Goal: Information Seeking & Learning: Learn about a topic

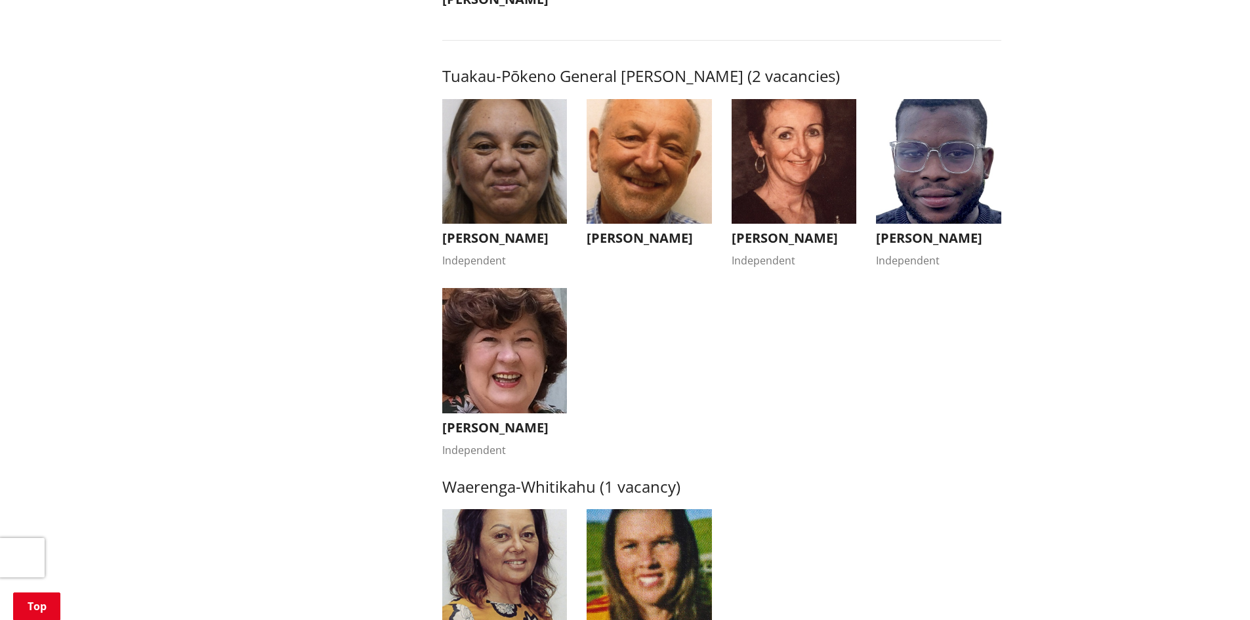
scroll to position [2356, 0]
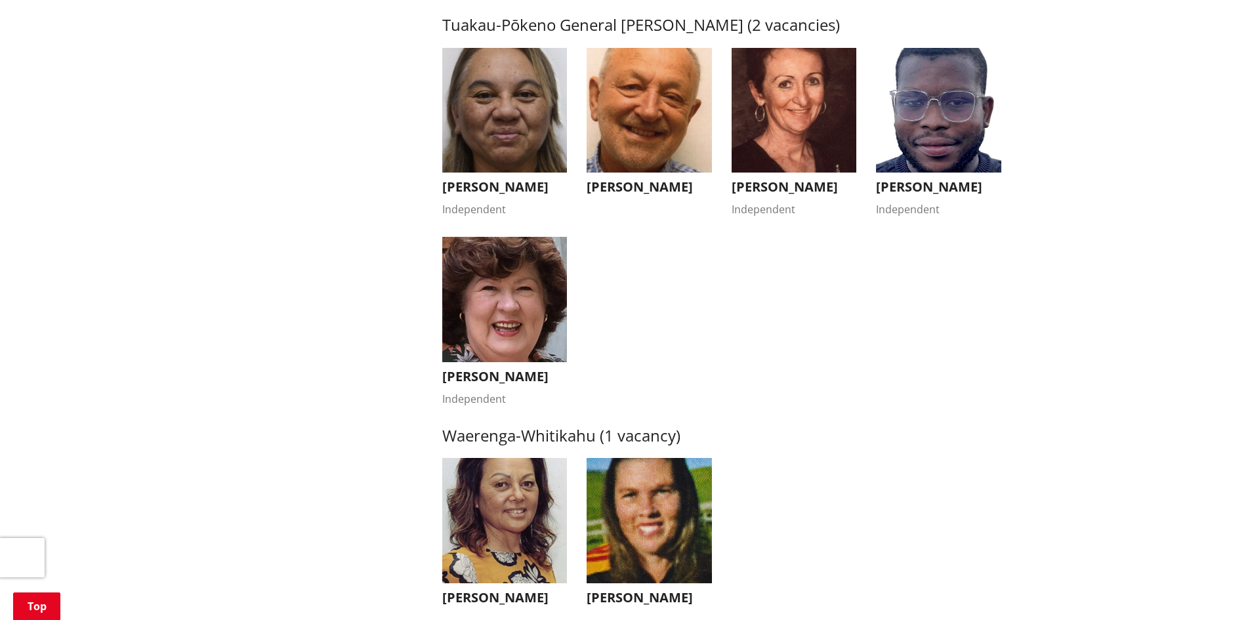
click at [694, 554] on img "button" at bounding box center [649, 520] width 125 height 125
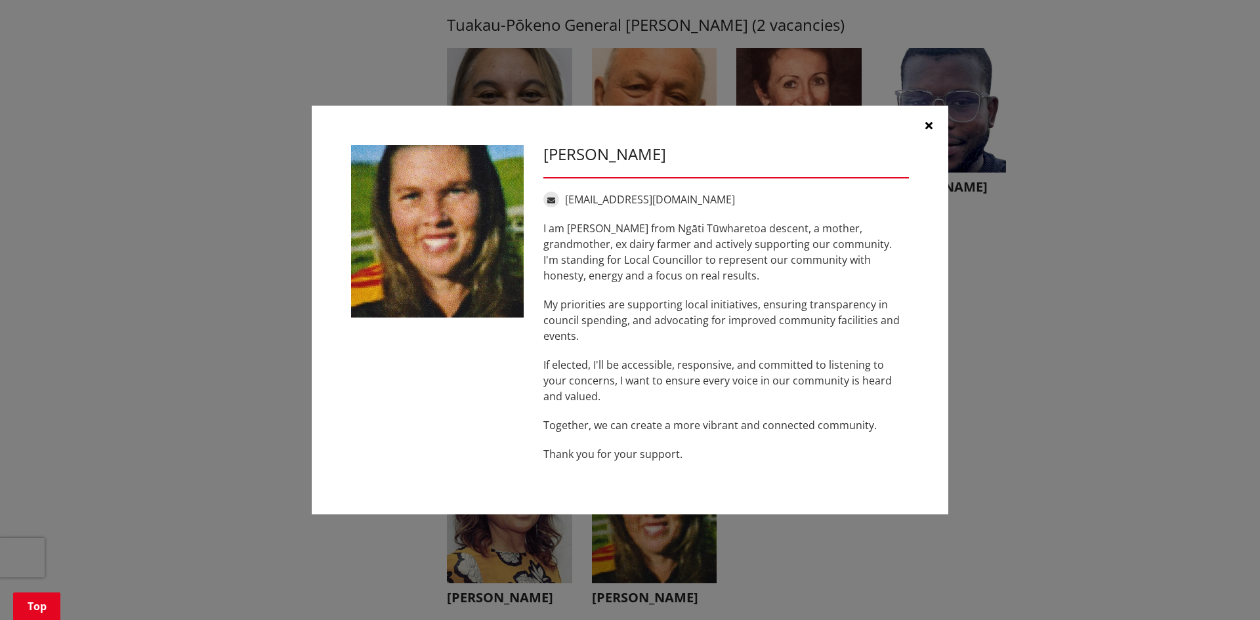
click at [936, 121] on button "button" at bounding box center [928, 125] width 39 height 39
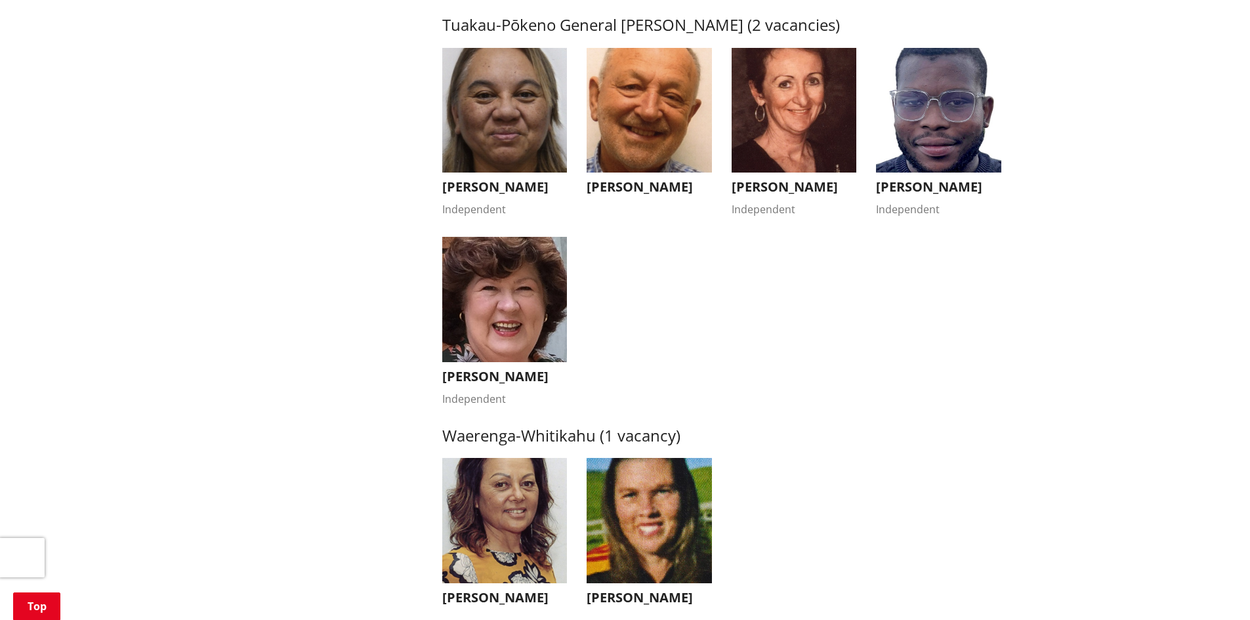
click at [532, 522] on img "button" at bounding box center [504, 520] width 125 height 125
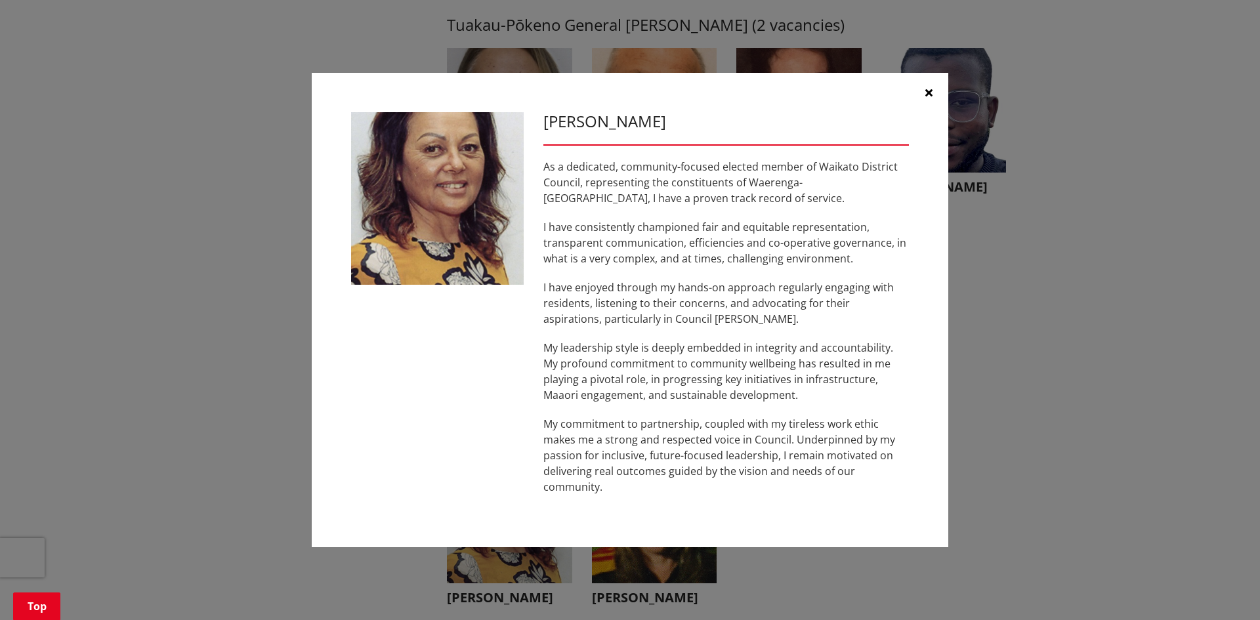
click at [929, 93] on icon "button" at bounding box center [928, 92] width 7 height 10
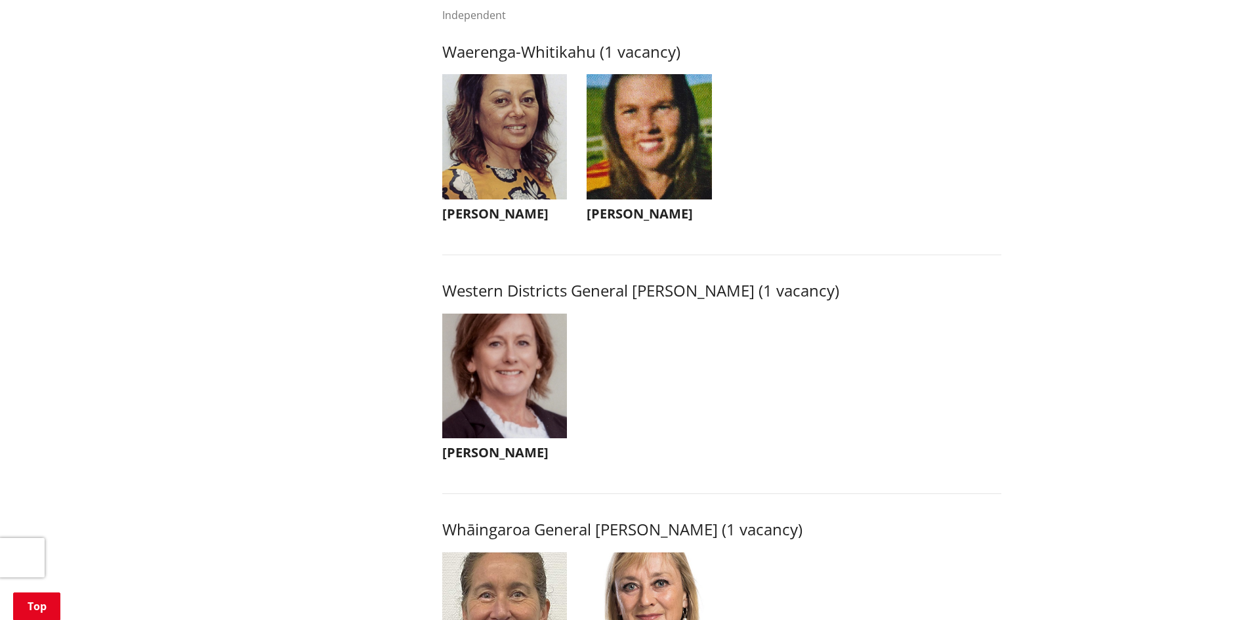
scroll to position [2760, 0]
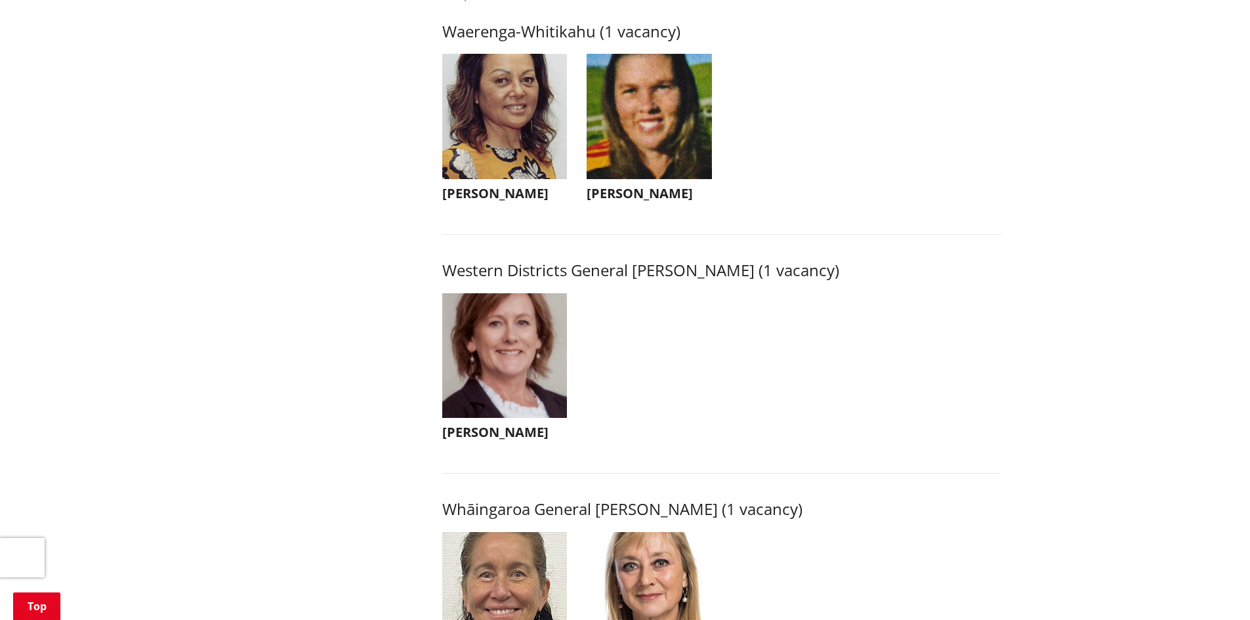
click at [519, 371] on img "button" at bounding box center [504, 355] width 125 height 125
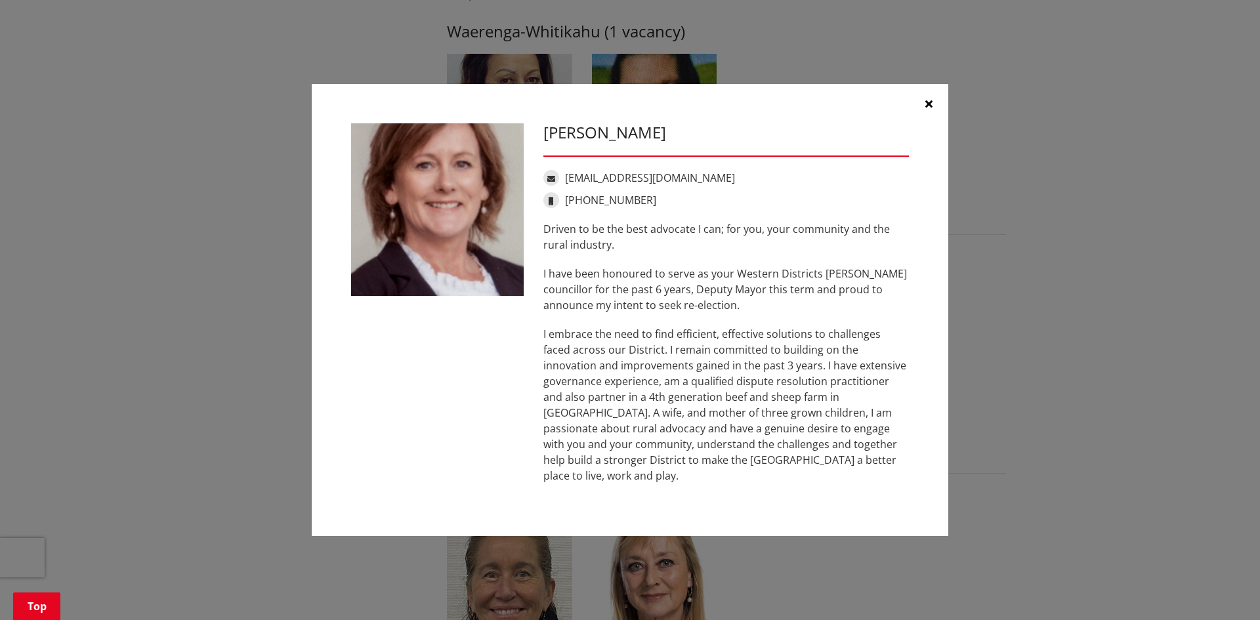
click at [922, 114] on button "button" at bounding box center [928, 103] width 39 height 39
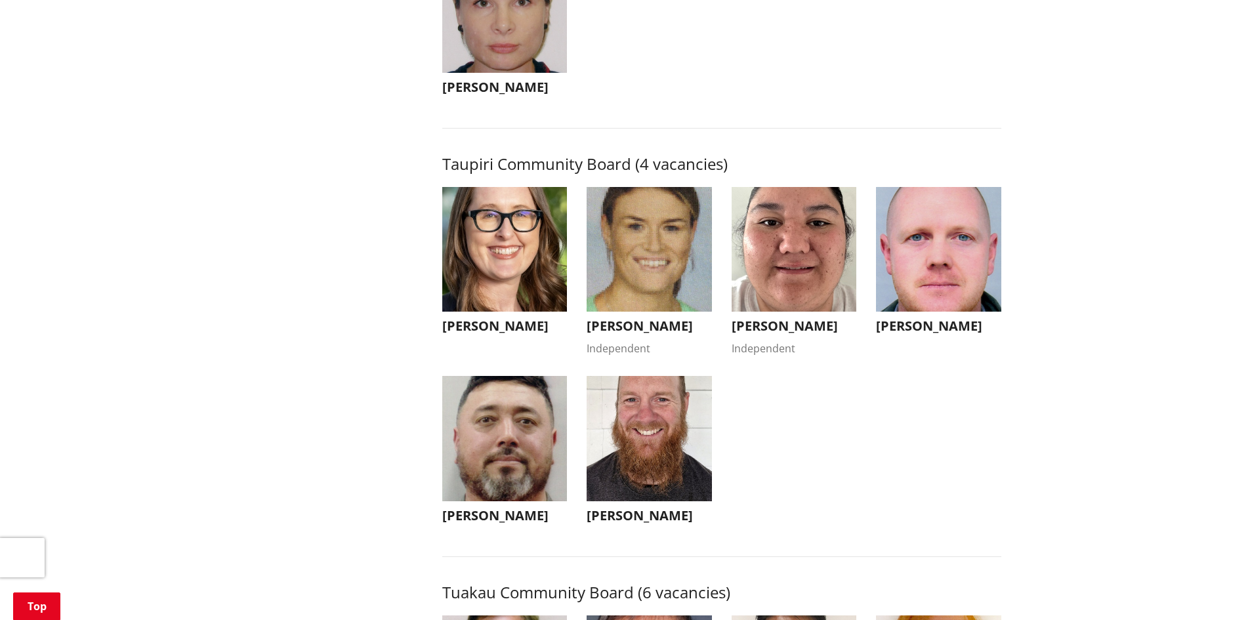
scroll to position [5196, 0]
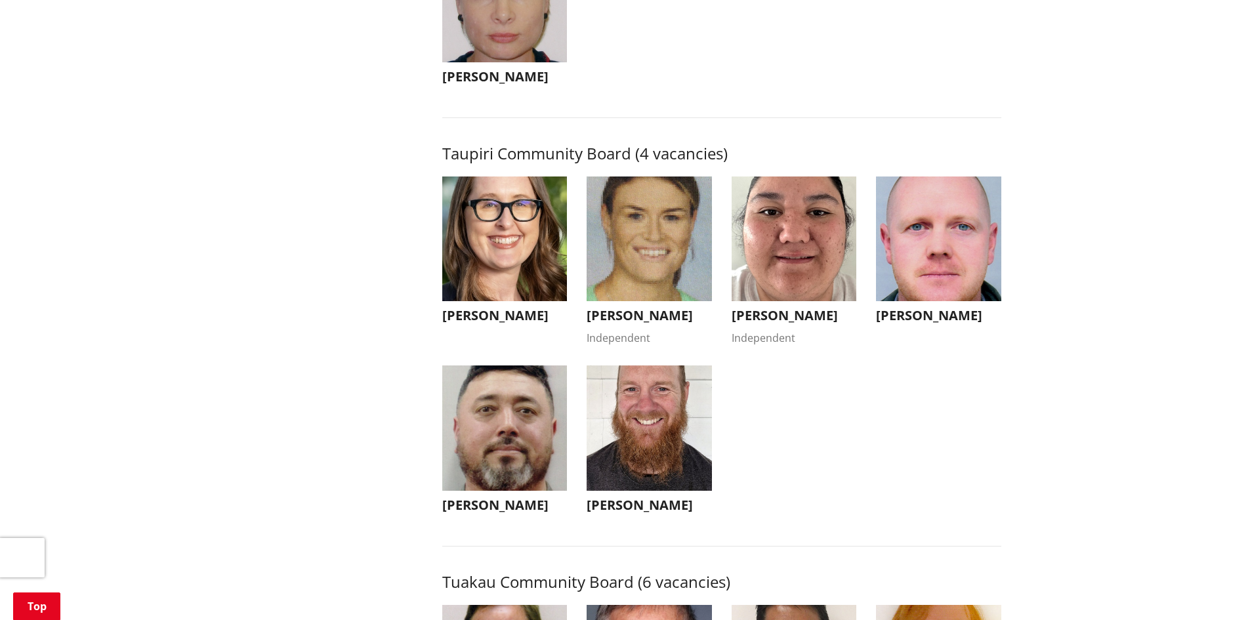
click at [511, 456] on img "button" at bounding box center [504, 427] width 125 height 125
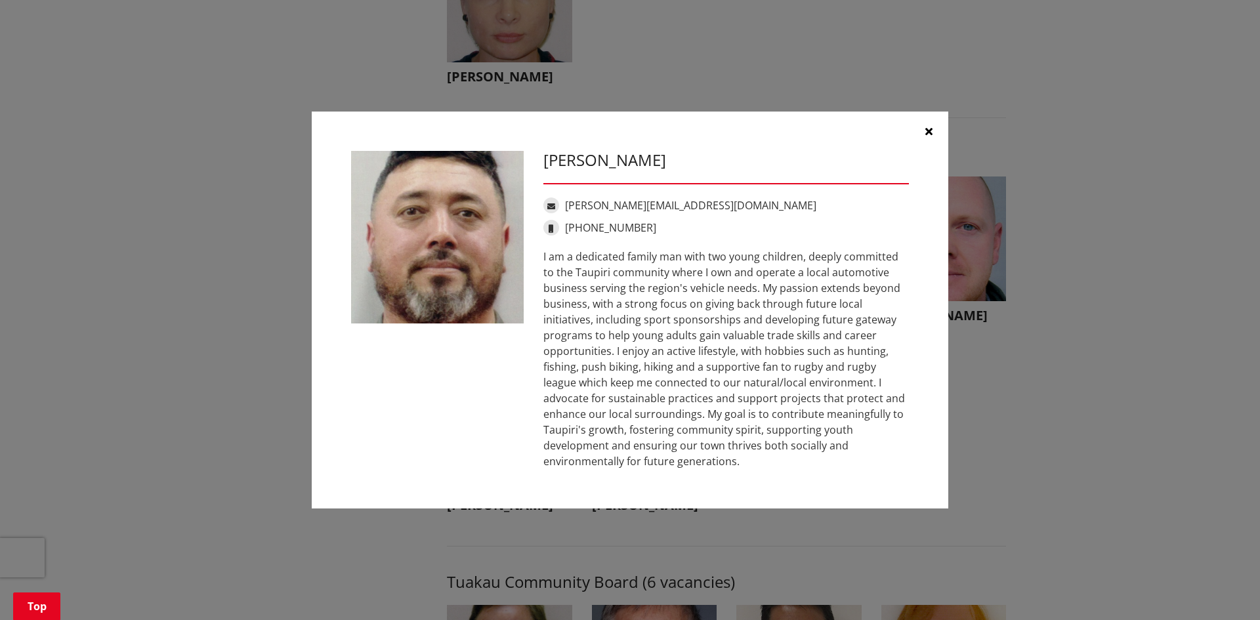
click at [923, 127] on button "button" at bounding box center [928, 131] width 39 height 39
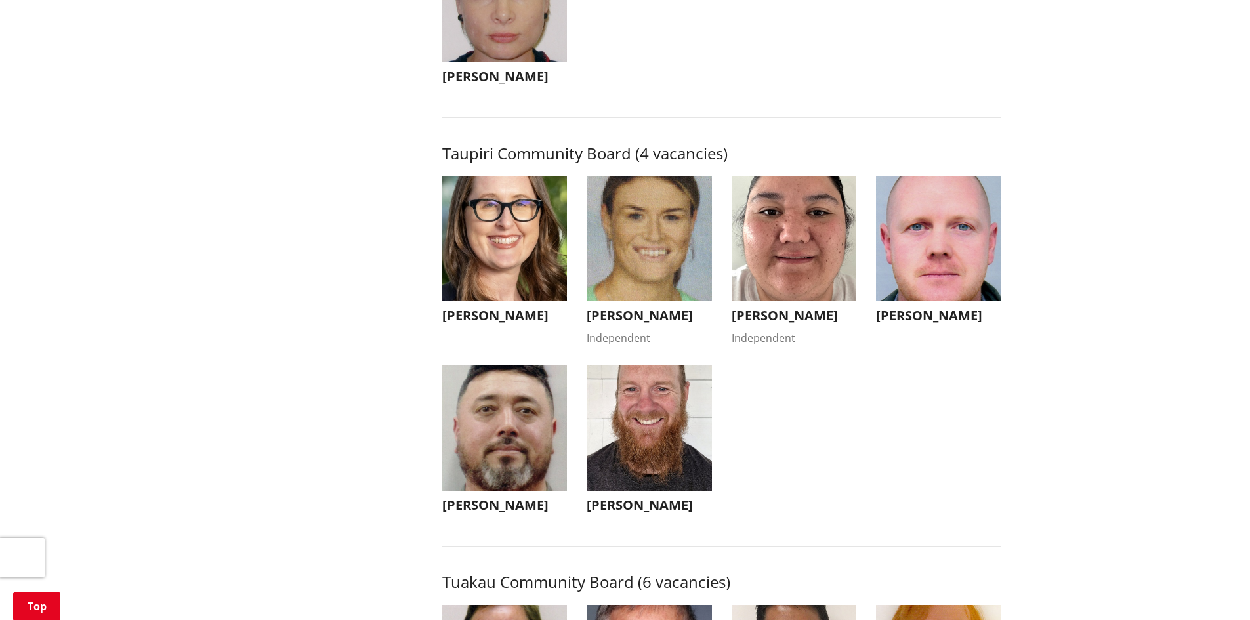
click at [677, 449] on img "button" at bounding box center [649, 427] width 125 height 125
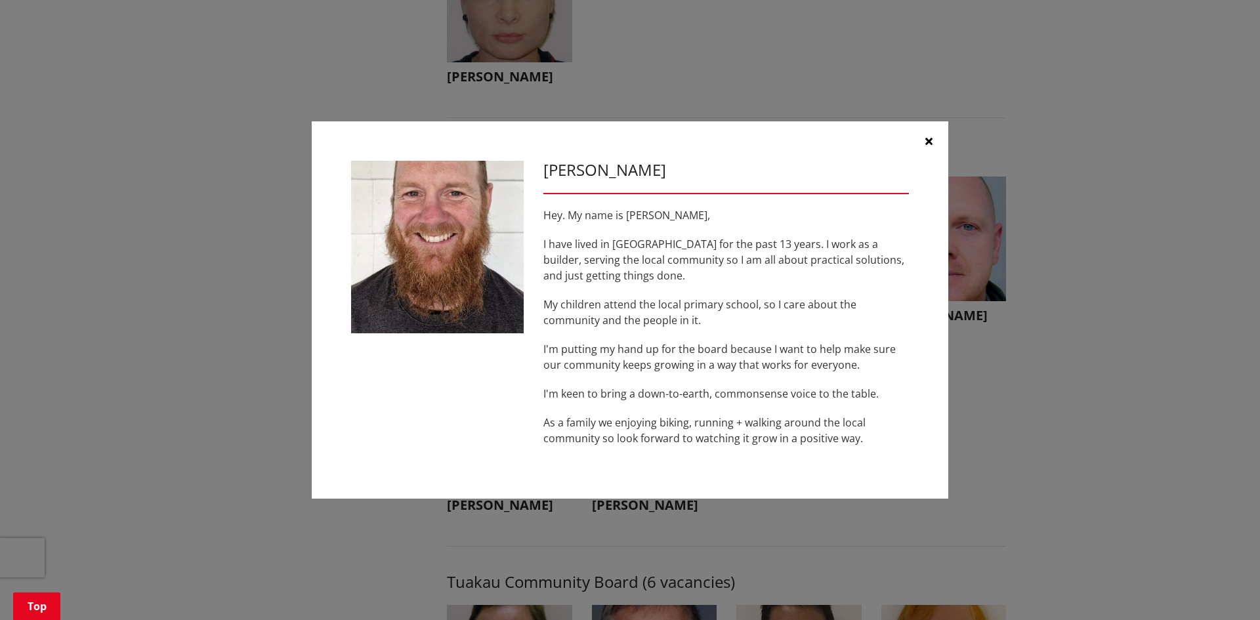
click at [928, 142] on icon "button" at bounding box center [928, 141] width 7 height 10
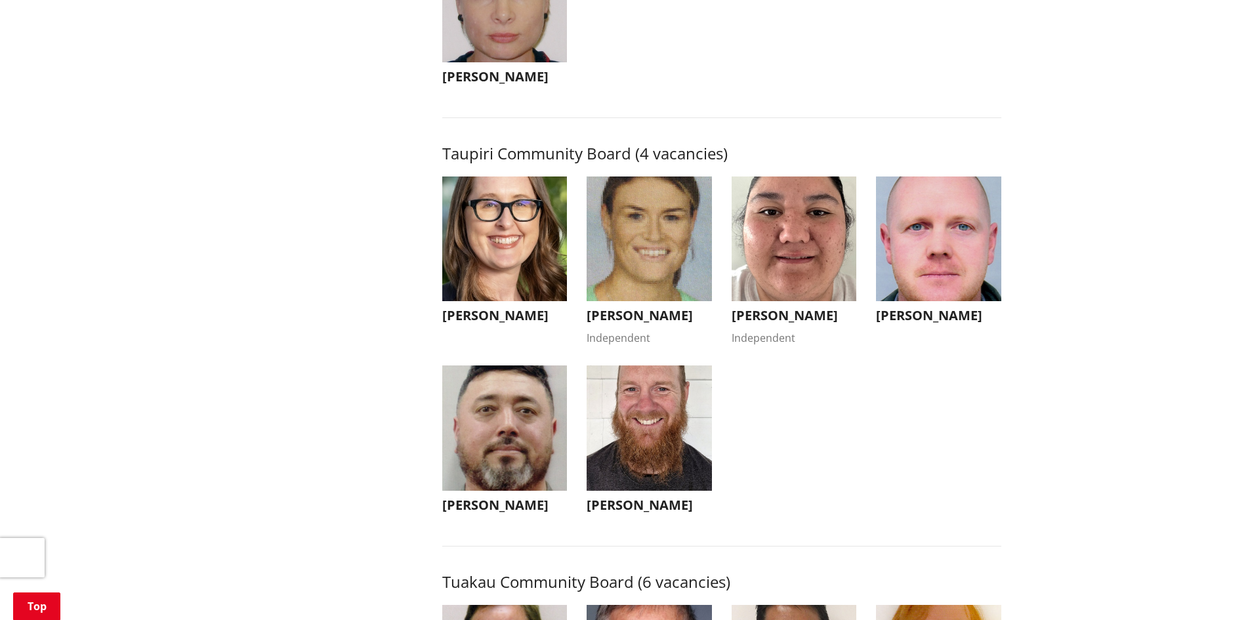
click at [966, 262] on img "button" at bounding box center [938, 239] width 125 height 125
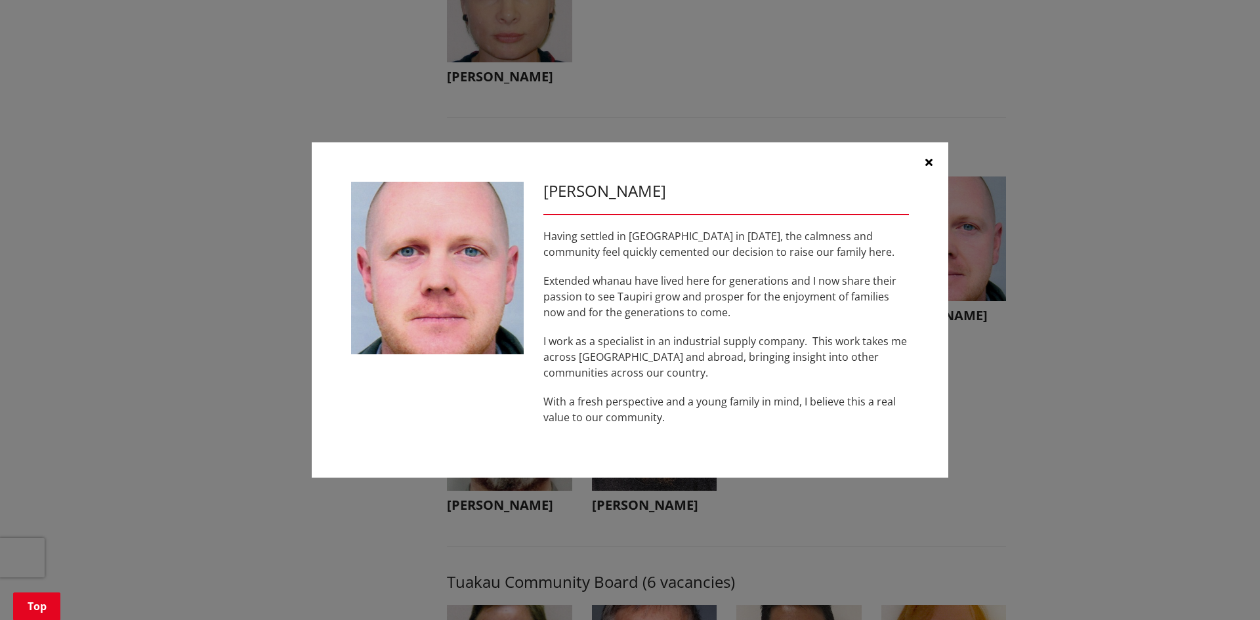
click at [925, 158] on icon "button" at bounding box center [928, 162] width 7 height 10
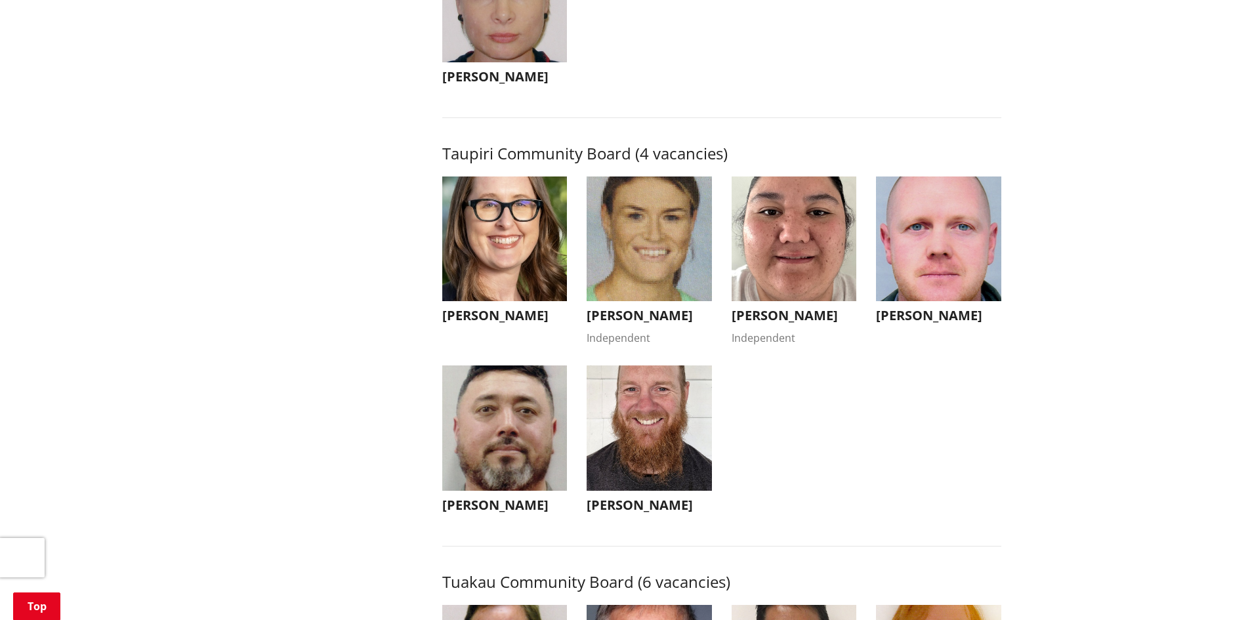
click at [686, 247] on img "button" at bounding box center [649, 239] width 125 height 125
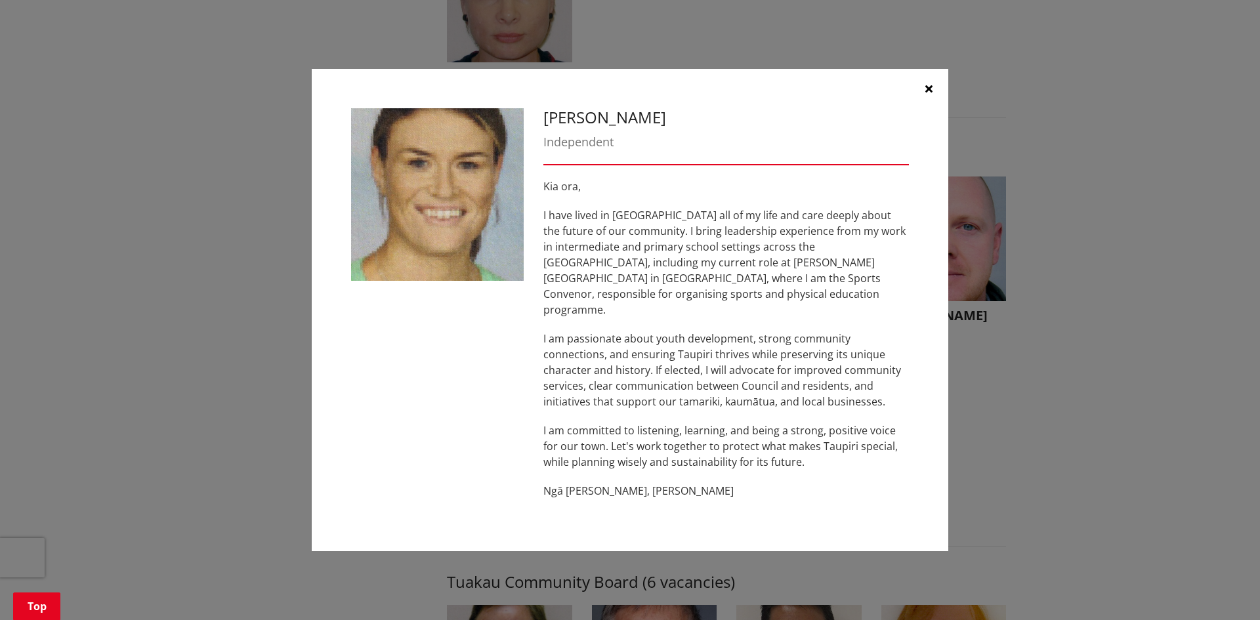
click at [930, 94] on icon "button" at bounding box center [928, 88] width 7 height 10
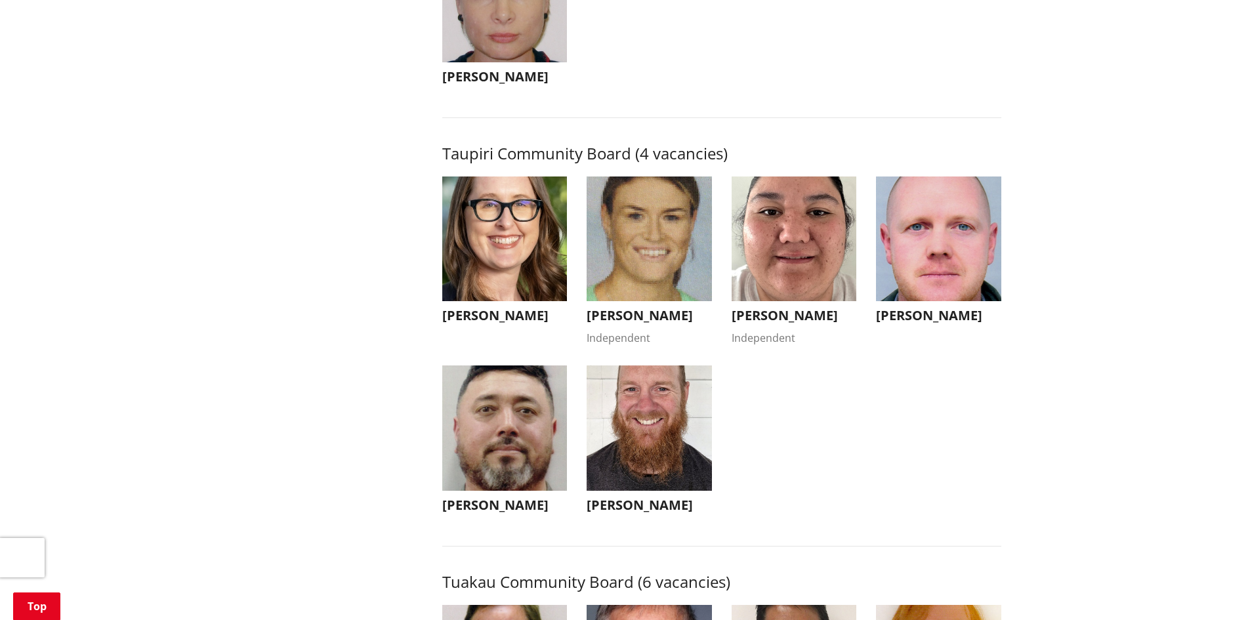
click at [503, 293] on img "button" at bounding box center [504, 239] width 125 height 125
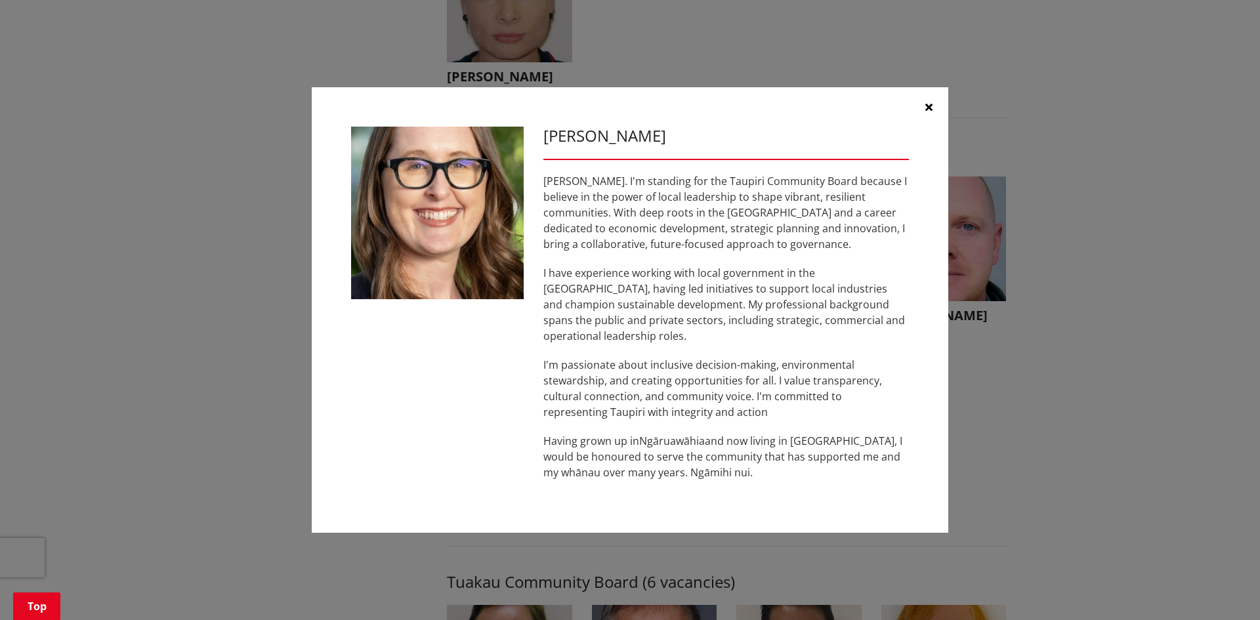
click at [927, 112] on icon "button" at bounding box center [928, 107] width 7 height 10
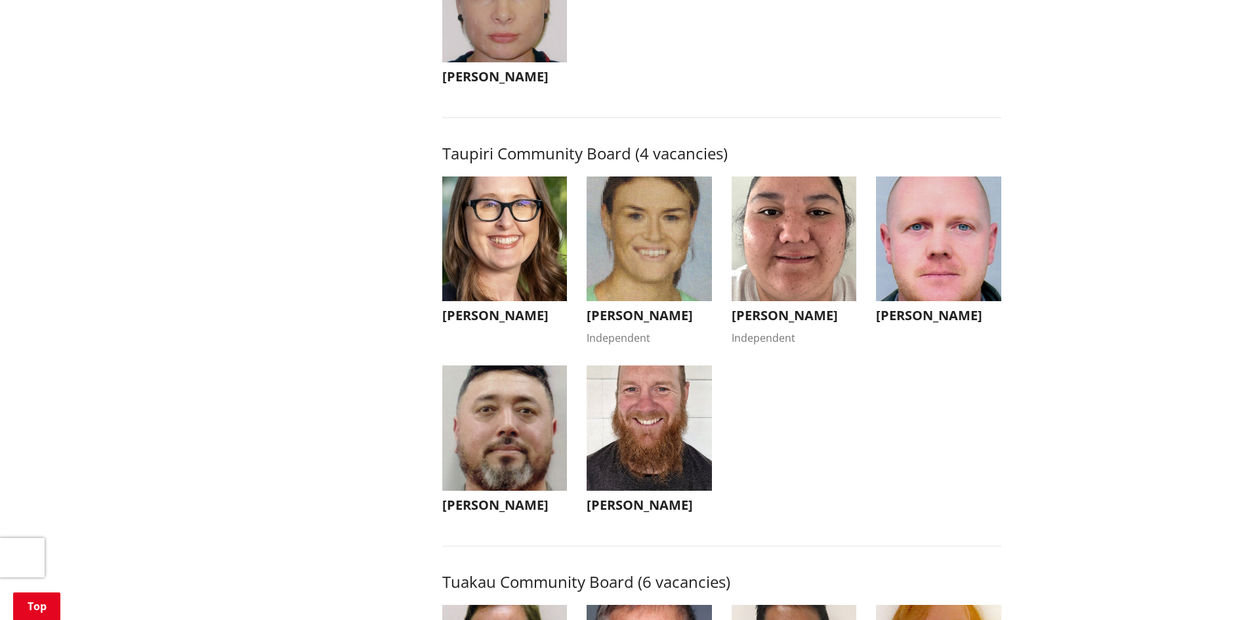
click at [806, 276] on img "button" at bounding box center [794, 239] width 125 height 125
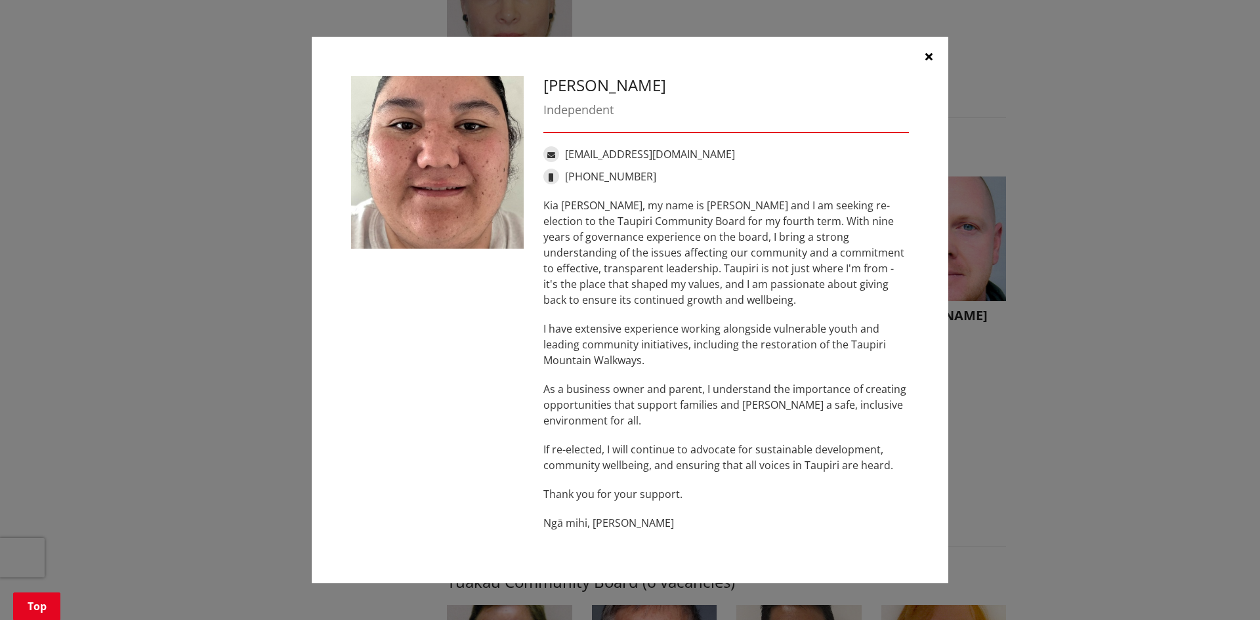
click at [927, 55] on icon "button" at bounding box center [928, 56] width 7 height 10
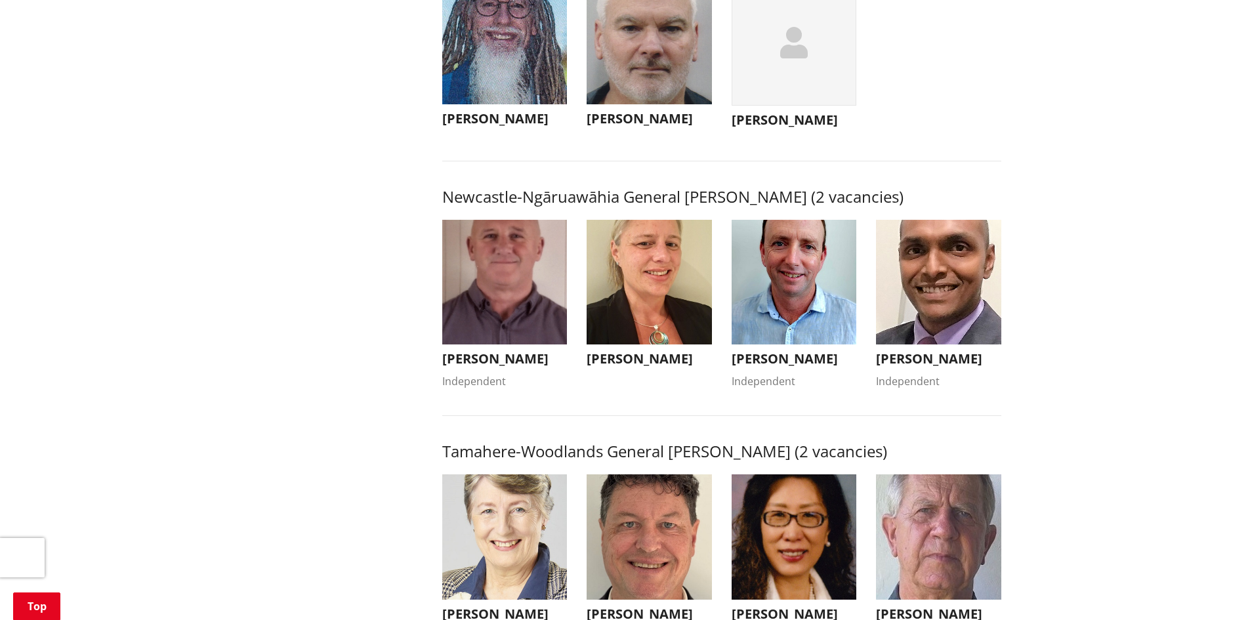
scroll to position [0, 0]
